Goal: Check status: Check status

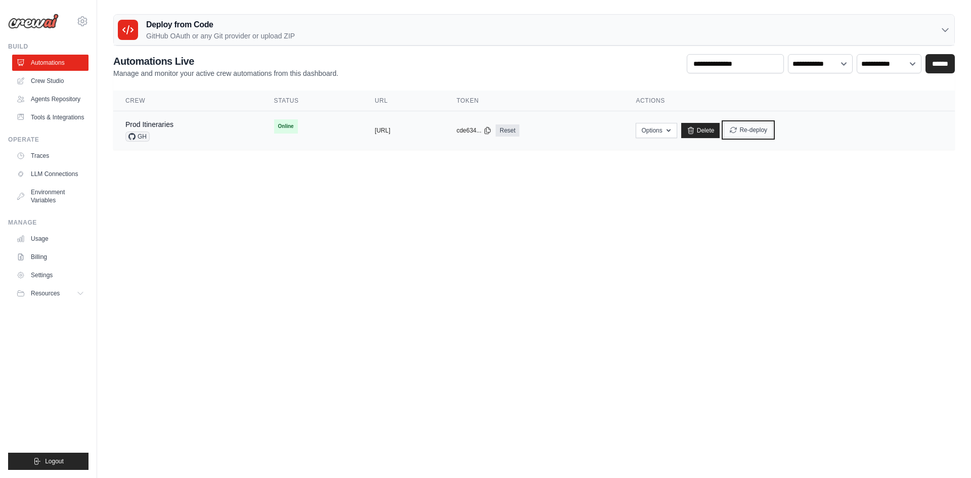
click at [773, 127] on button "Re-deploy" at bounding box center [748, 129] width 49 height 15
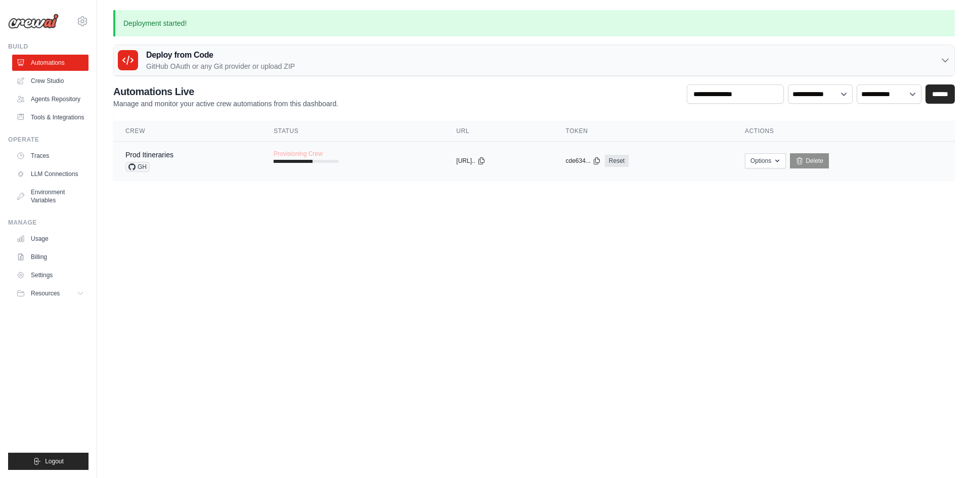
click at [354, 162] on td "Provisioning Crew" at bounding box center [352, 156] width 183 height 29
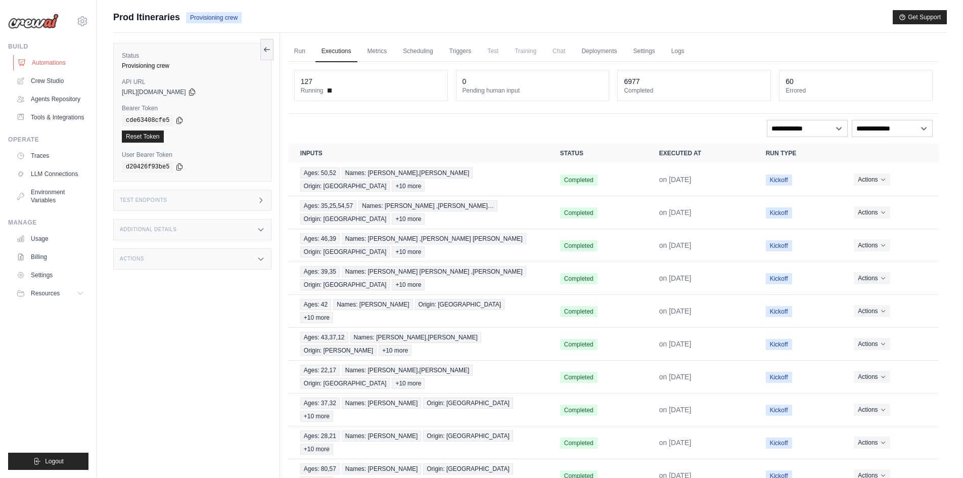
click at [71, 60] on link "Automations" at bounding box center [51, 63] width 76 height 16
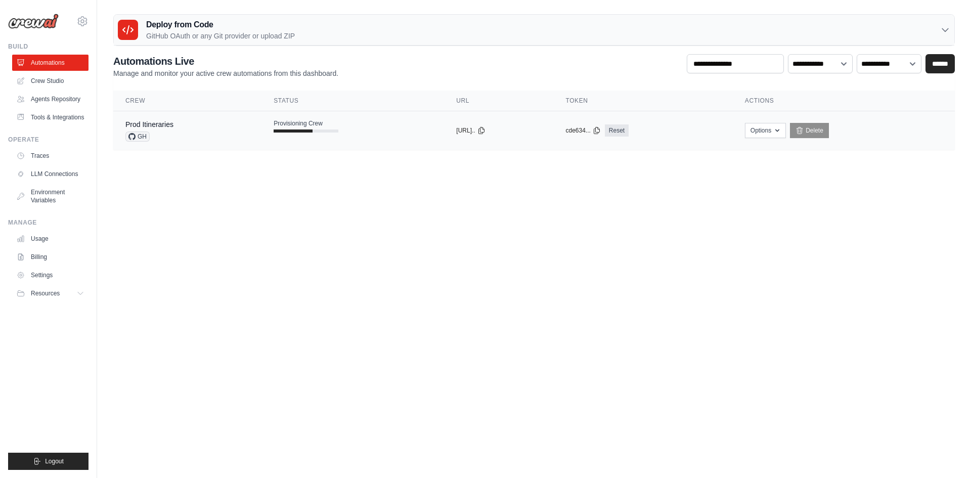
click at [351, 119] on td "Provisioning Crew" at bounding box center [352, 125] width 183 height 29
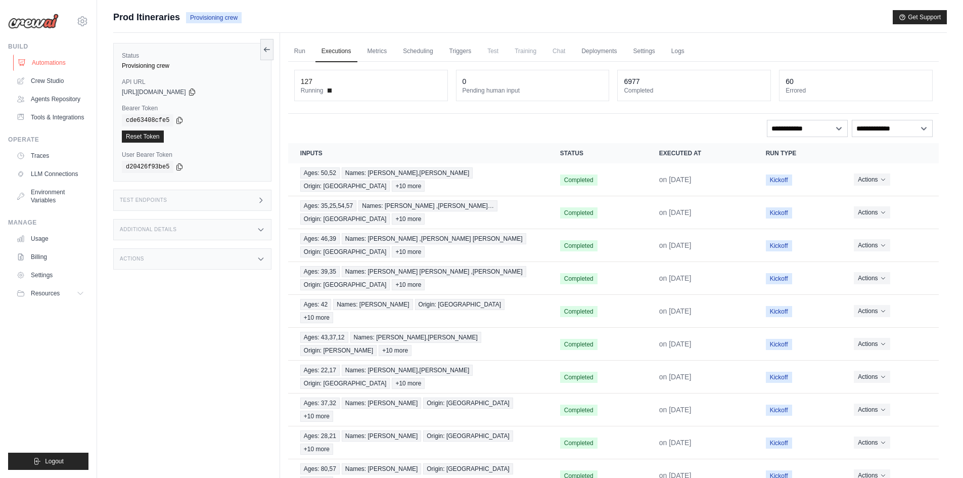
click at [59, 66] on link "Automations" at bounding box center [51, 63] width 76 height 16
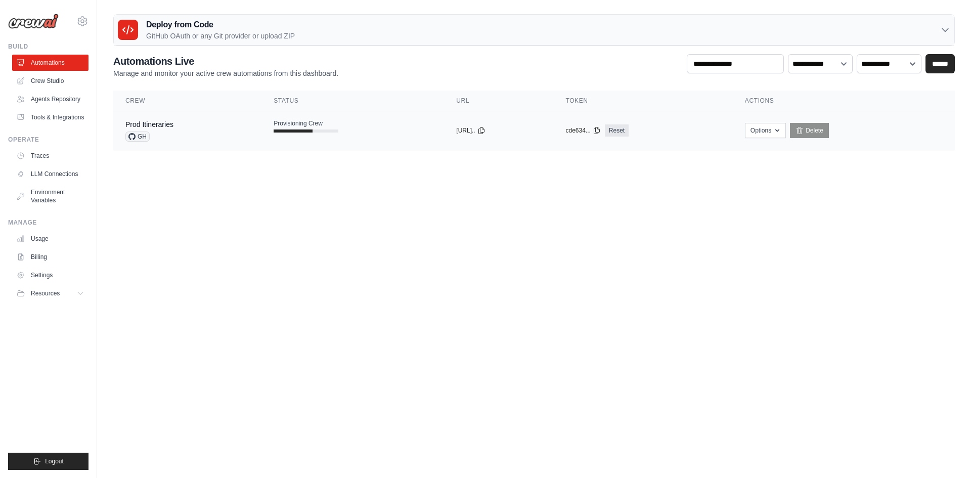
click at [214, 141] on div "Prod Itineraries GH" at bounding box center [187, 130] width 124 height 22
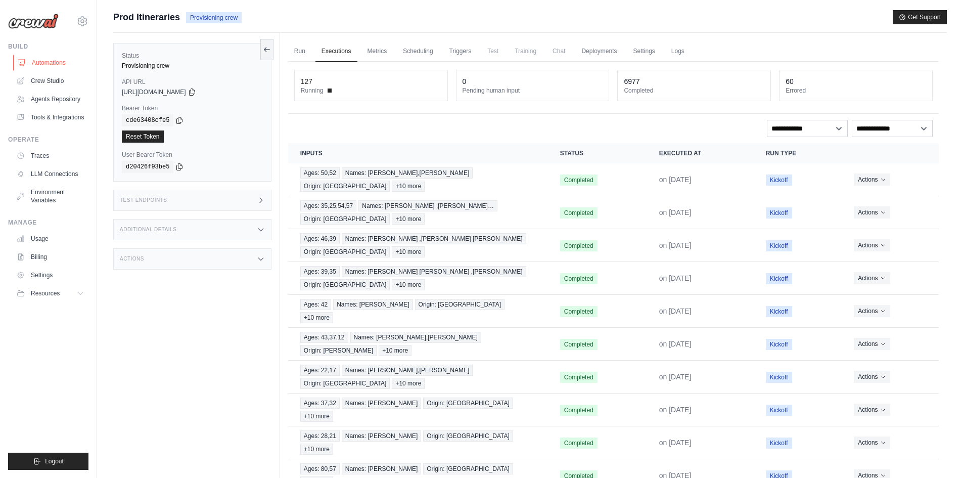
click at [51, 60] on link "Automations" at bounding box center [51, 63] width 76 height 16
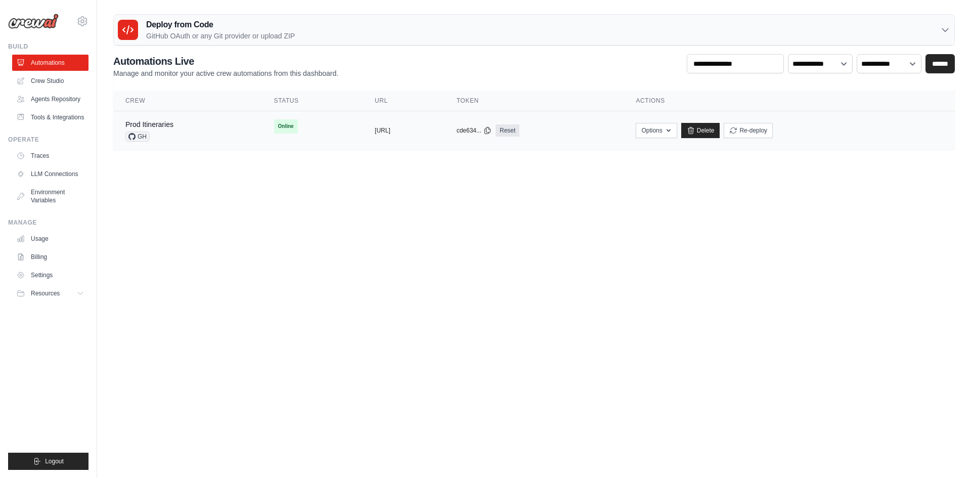
click at [444, 122] on td "copied https://prod-itineraries-05c5ae6b-f" at bounding box center [404, 130] width 82 height 39
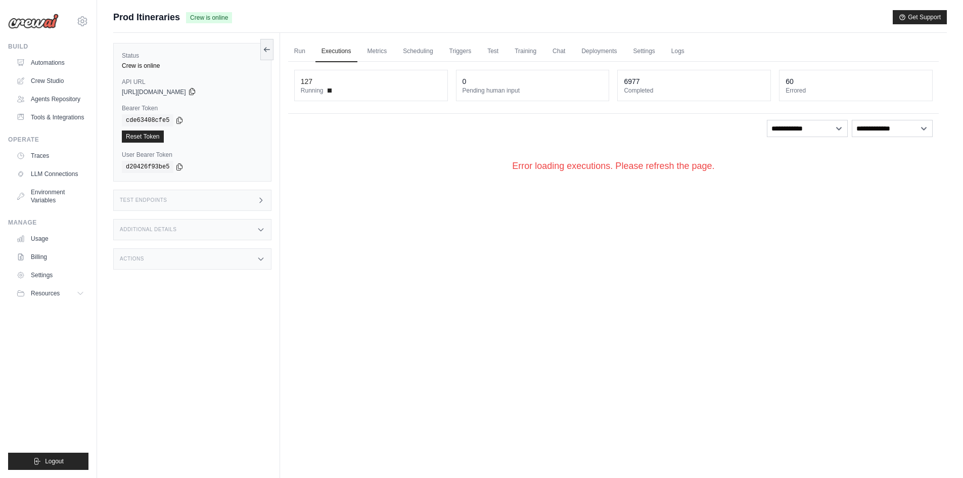
click at [195, 92] on icon at bounding box center [192, 91] width 6 height 7
click at [52, 22] on img at bounding box center [33, 21] width 51 height 15
click at [50, 62] on link "Automations" at bounding box center [51, 63] width 76 height 16
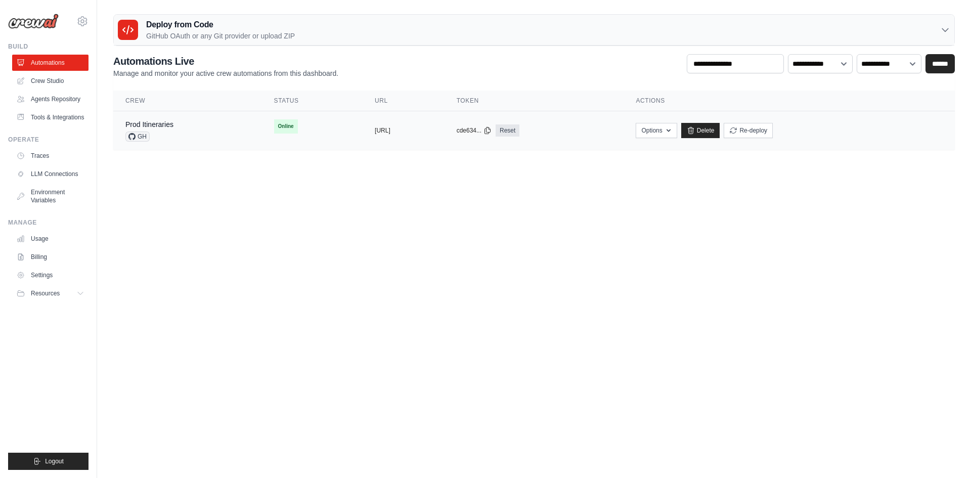
click at [768, 122] on td "Options Chat with this Crew Export React JSX Component Export React TSX Compone…" at bounding box center [788, 130] width 331 height 39
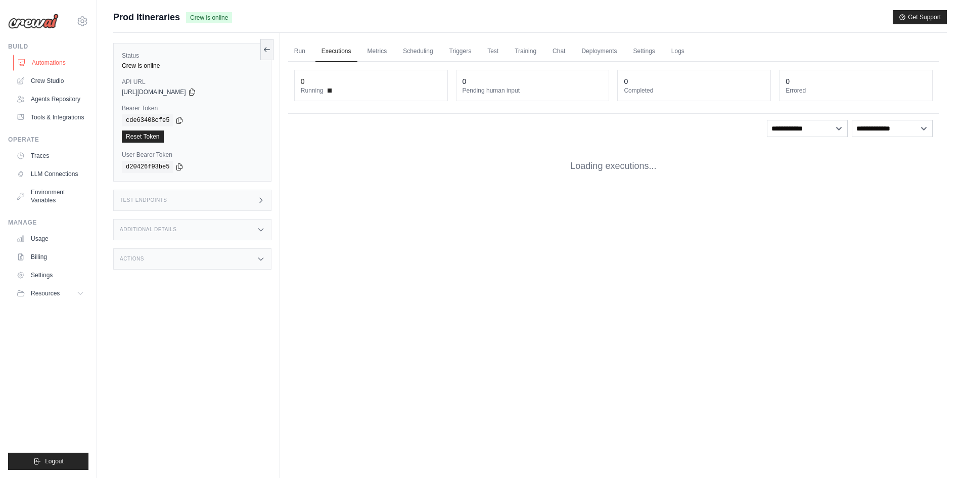
click at [48, 61] on link "Automations" at bounding box center [51, 63] width 76 height 16
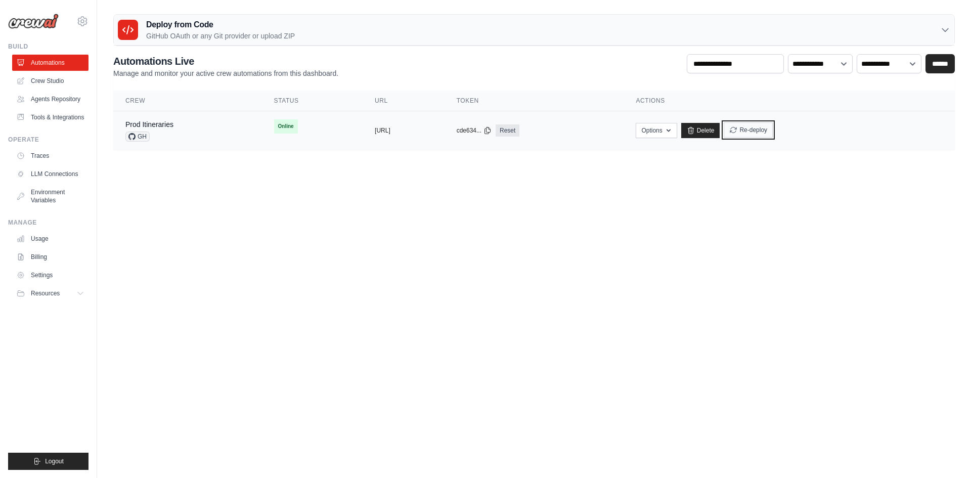
click at [737, 129] on icon "submit" at bounding box center [733, 130] width 8 height 8
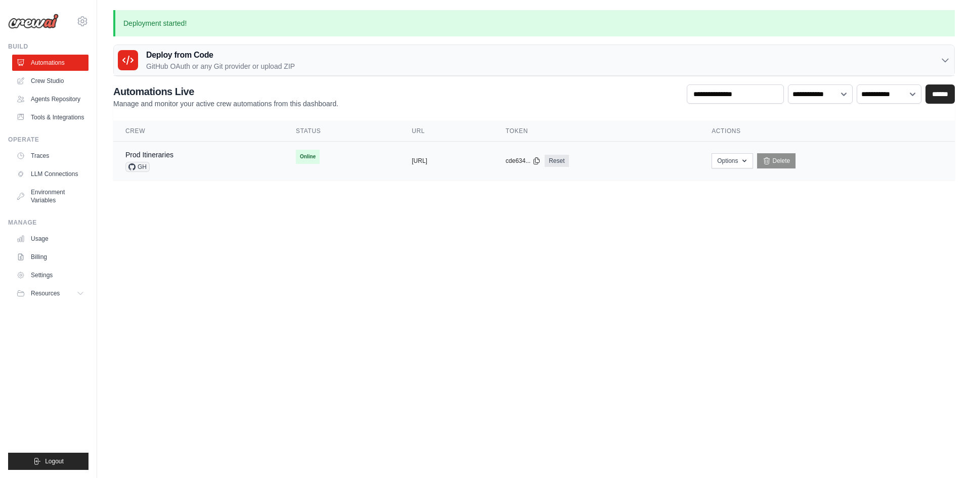
click at [333, 157] on td "Online" at bounding box center [342, 157] width 116 height 30
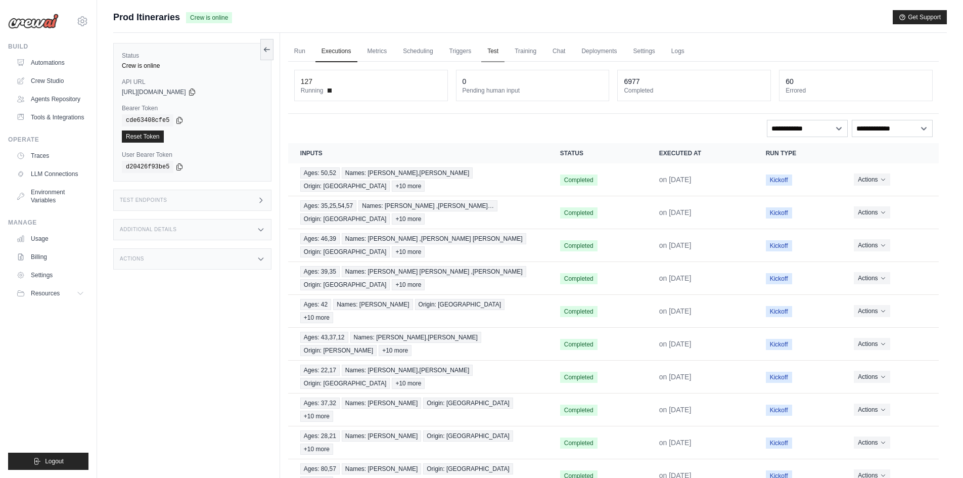
click at [496, 52] on link "Test" at bounding box center [492, 51] width 23 height 21
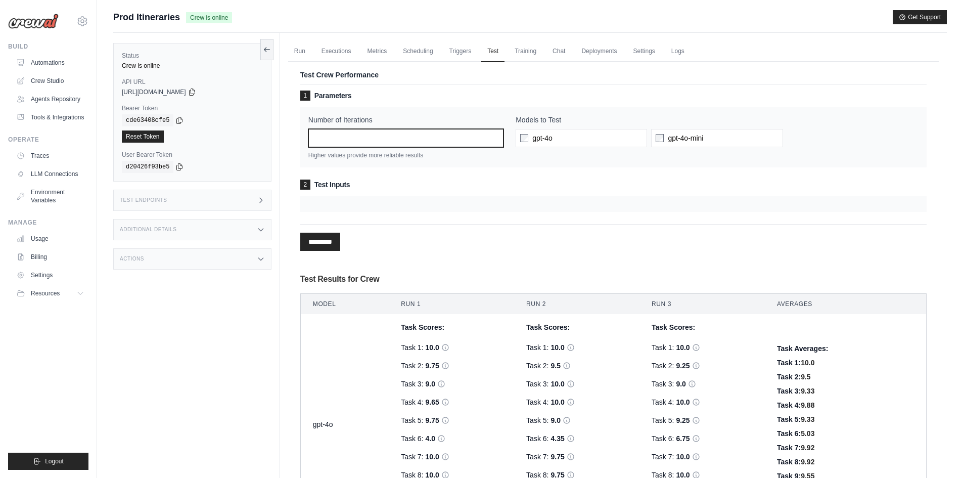
click at [463, 141] on input "*" at bounding box center [405, 138] width 195 height 18
click at [473, 163] on div "Number of Iterations * Higher values provide more reliable results Models to Te…" at bounding box center [613, 137] width 627 height 61
click at [362, 203] on div at bounding box center [613, 204] width 627 height 16
click at [296, 49] on link "Run" at bounding box center [299, 51] width 23 height 21
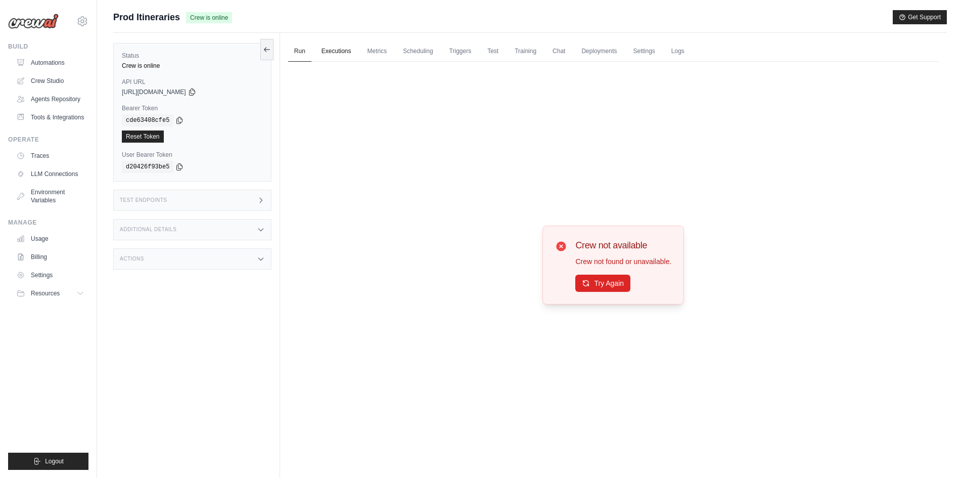
click at [332, 55] on link "Executions" at bounding box center [337, 51] width 42 height 21
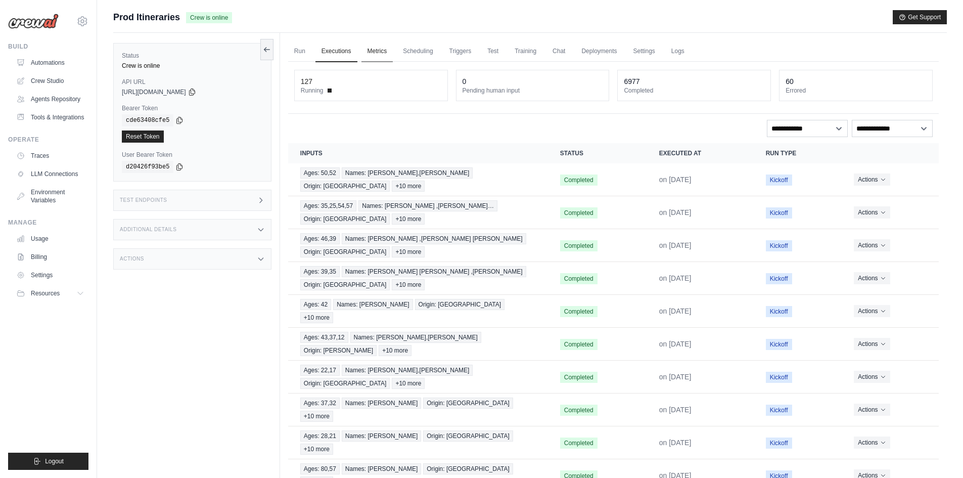
click at [375, 57] on link "Metrics" at bounding box center [378, 51] width 32 height 21
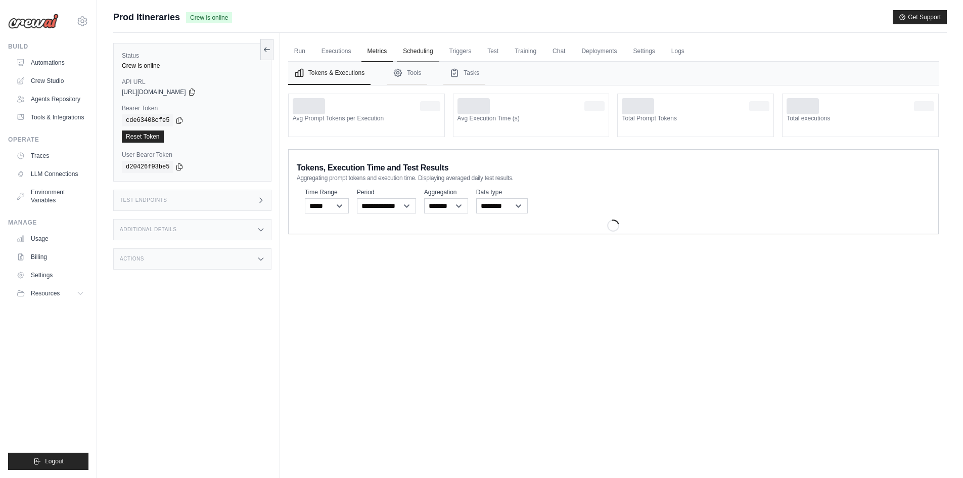
click at [408, 57] on link "Scheduling" at bounding box center [418, 51] width 42 height 21
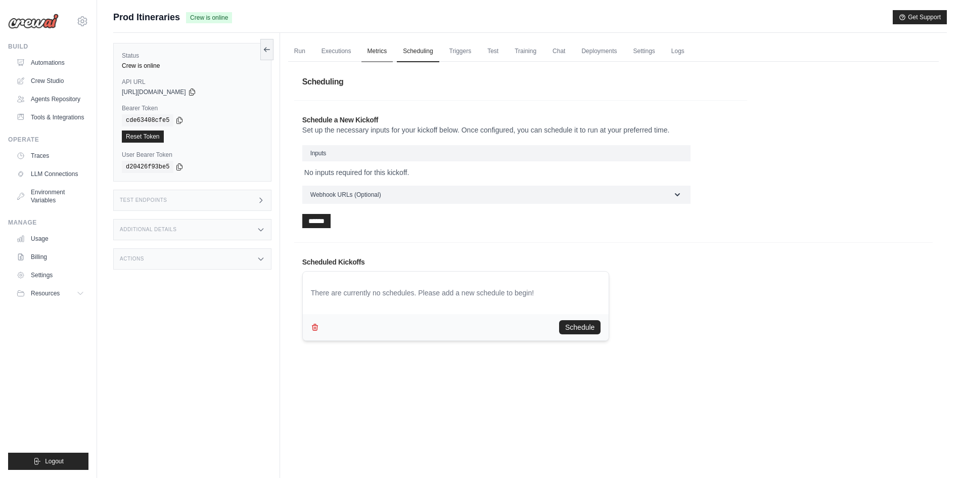
click at [381, 52] on link "Metrics" at bounding box center [378, 51] width 32 height 21
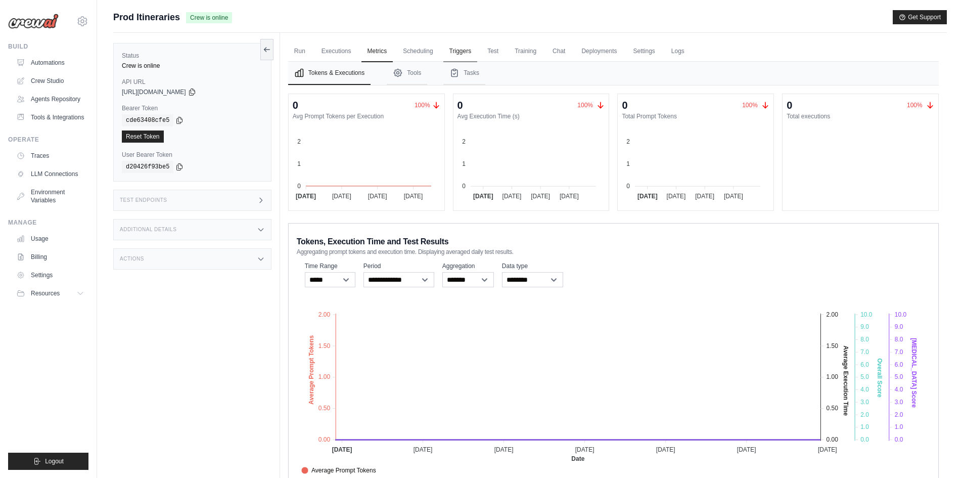
click at [459, 54] on link "Triggers" at bounding box center [460, 51] width 34 height 21
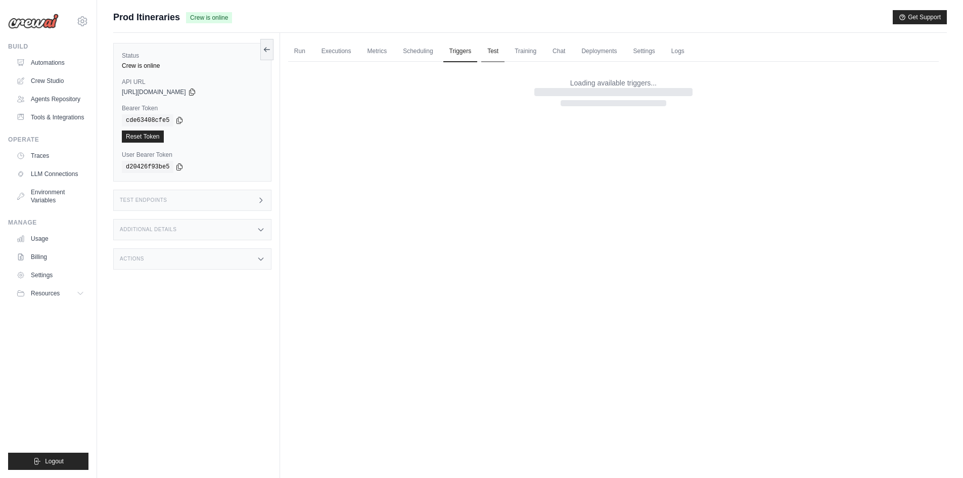
click at [504, 55] on link "Test" at bounding box center [492, 51] width 23 height 21
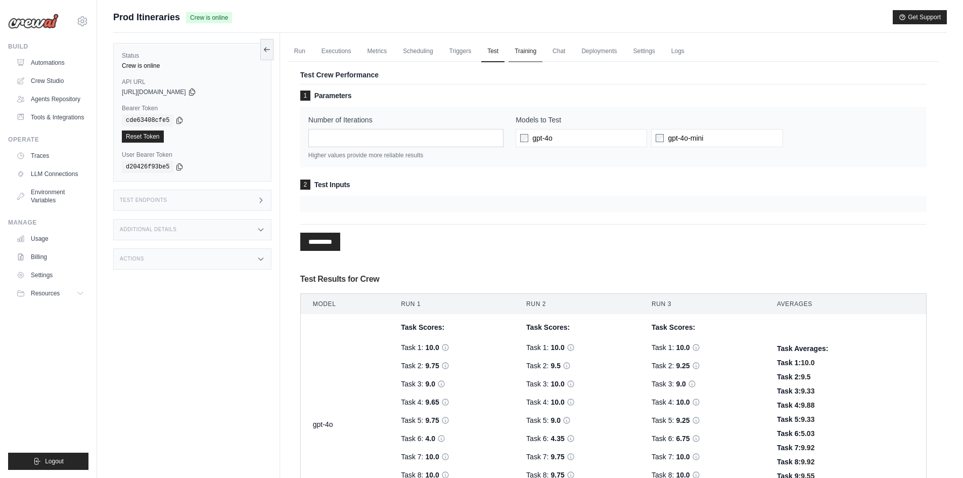
click at [530, 55] on link "Training" at bounding box center [526, 51] width 34 height 21
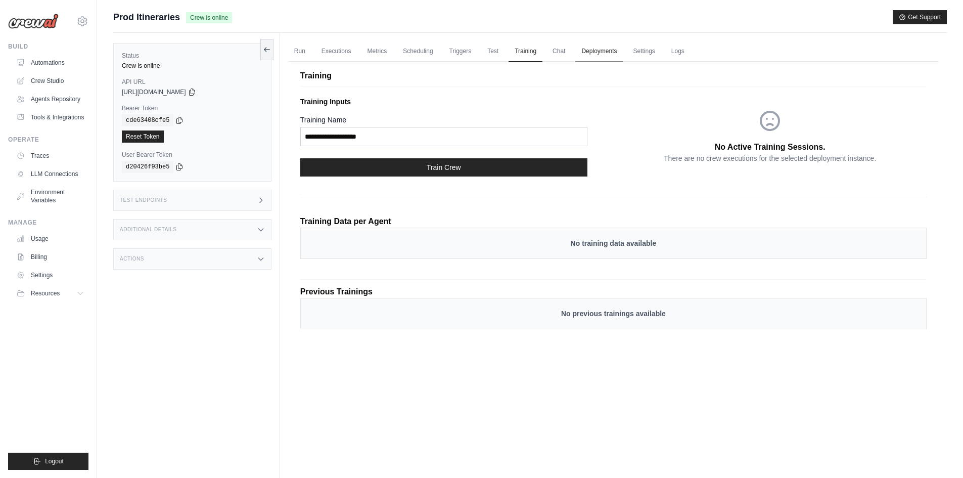
click at [577, 51] on link "Deployments" at bounding box center [599, 51] width 48 height 21
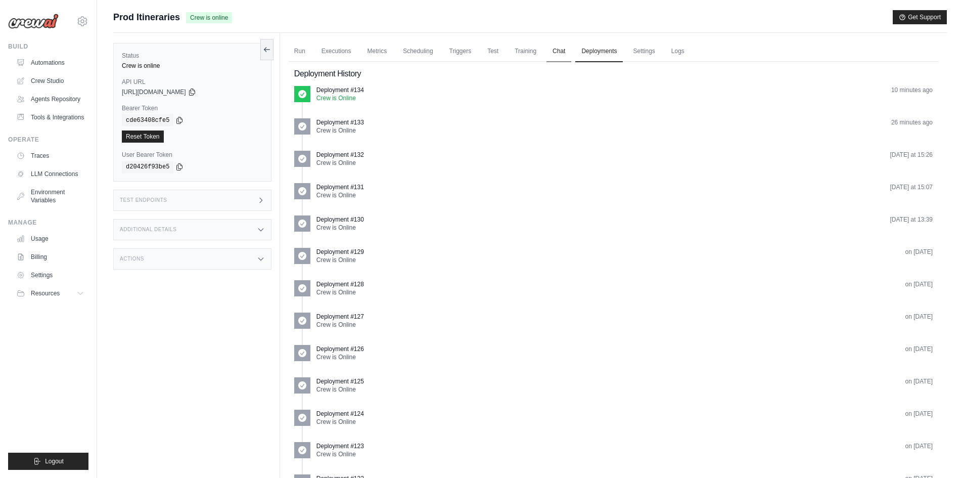
click at [563, 51] on link "Chat" at bounding box center [559, 51] width 25 height 21
click at [644, 49] on link "Settings" at bounding box center [644, 51] width 34 height 21
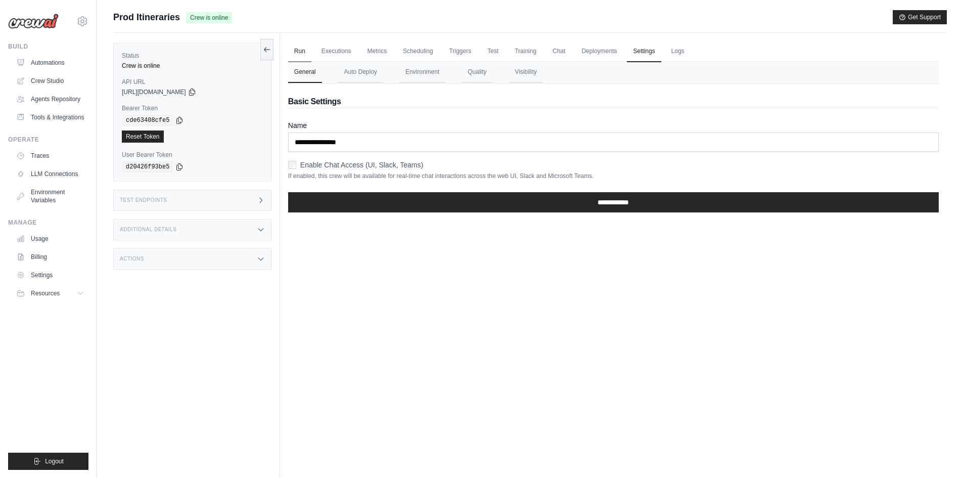
click at [304, 44] on link "Run" at bounding box center [299, 51] width 23 height 21
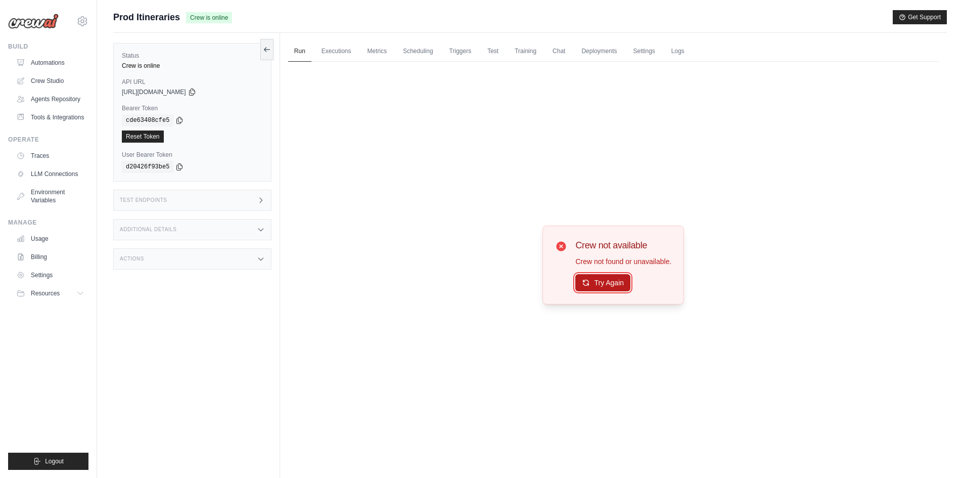
click at [599, 280] on button "Try Again" at bounding box center [602, 282] width 55 height 17
click at [593, 290] on button "Try Again" at bounding box center [602, 282] width 55 height 17
click at [38, 64] on link "Automations" at bounding box center [51, 63] width 76 height 16
